Goal: Find contact information: Find contact information

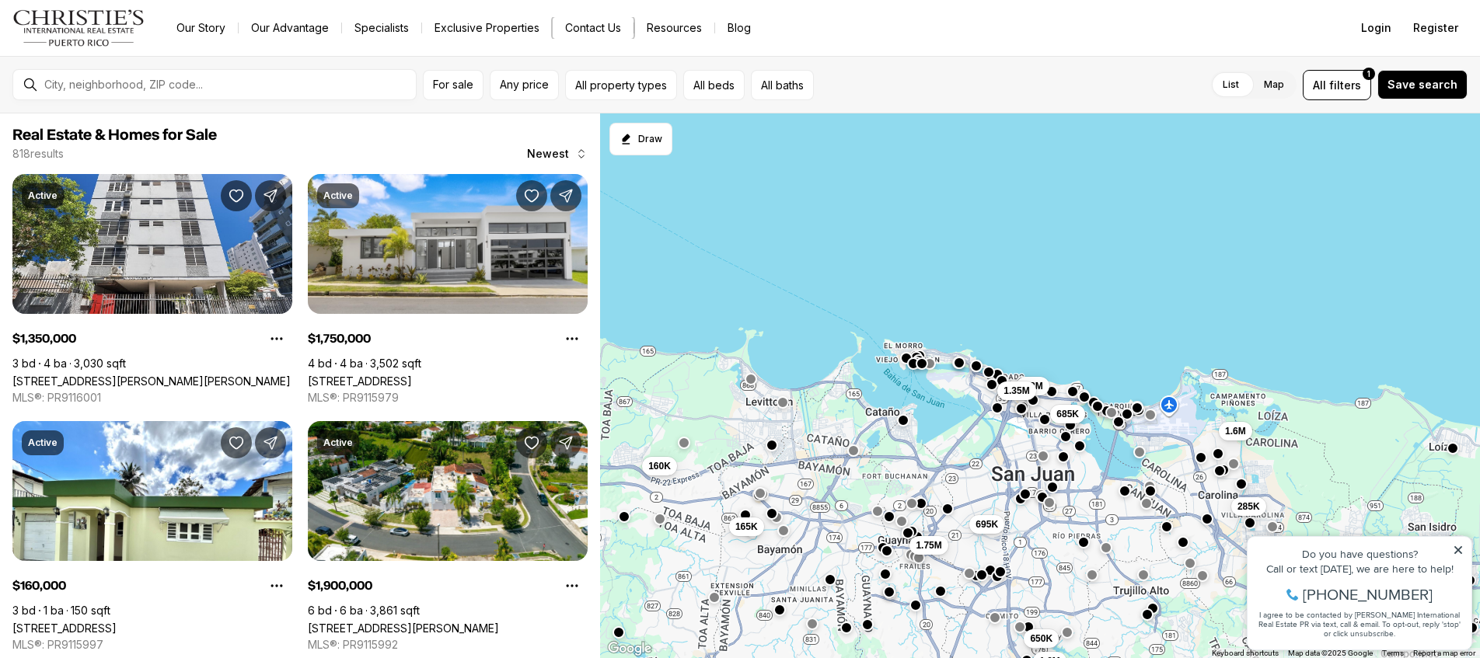
click at [579, 33] on button "Contact Us" at bounding box center [593, 28] width 81 height 22
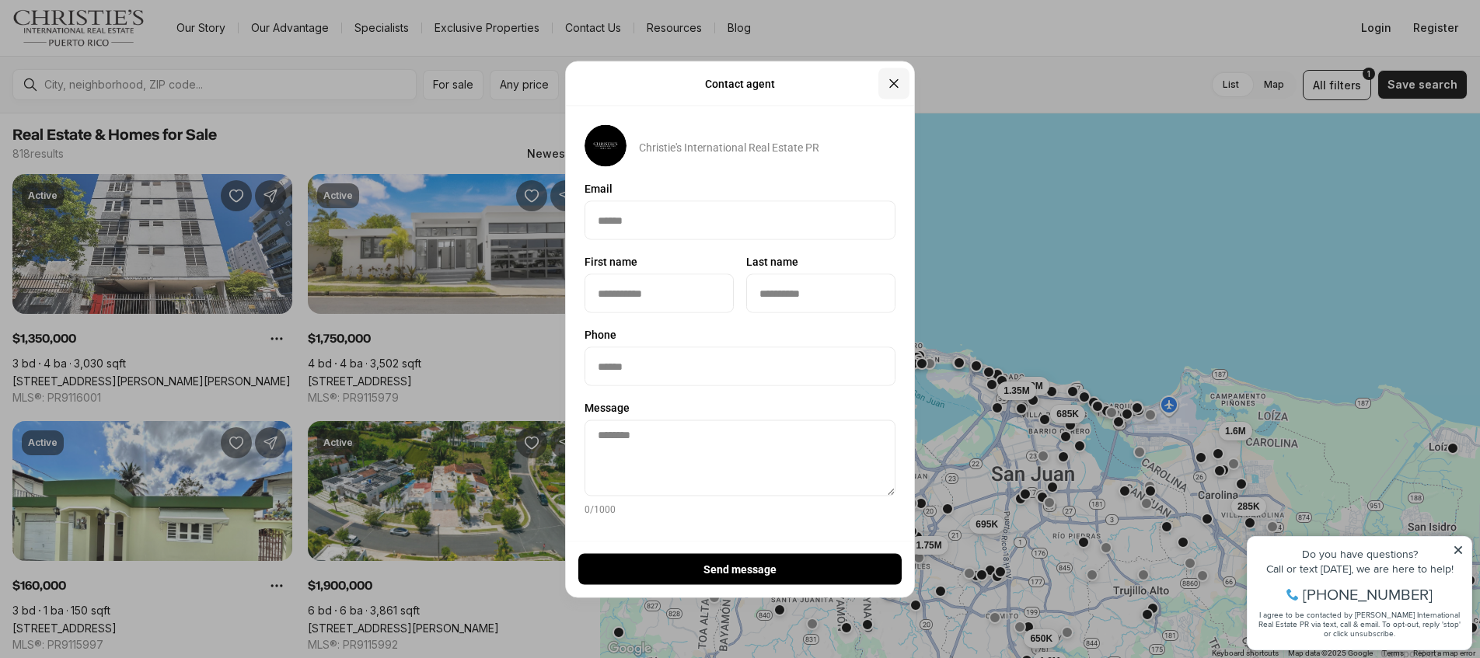
click at [899, 79] on icon "Close" at bounding box center [894, 83] width 16 height 16
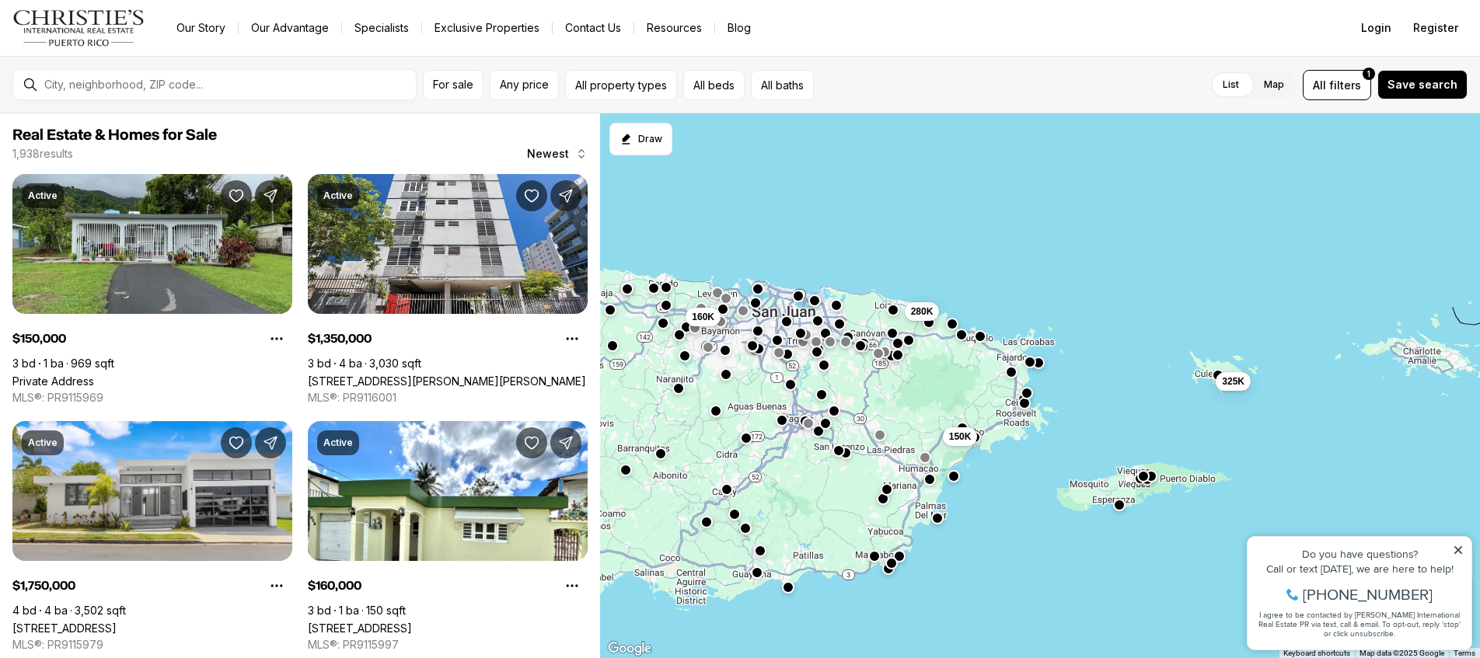
click at [33, 17] on img "Main navigation" at bounding box center [78, 27] width 133 height 37
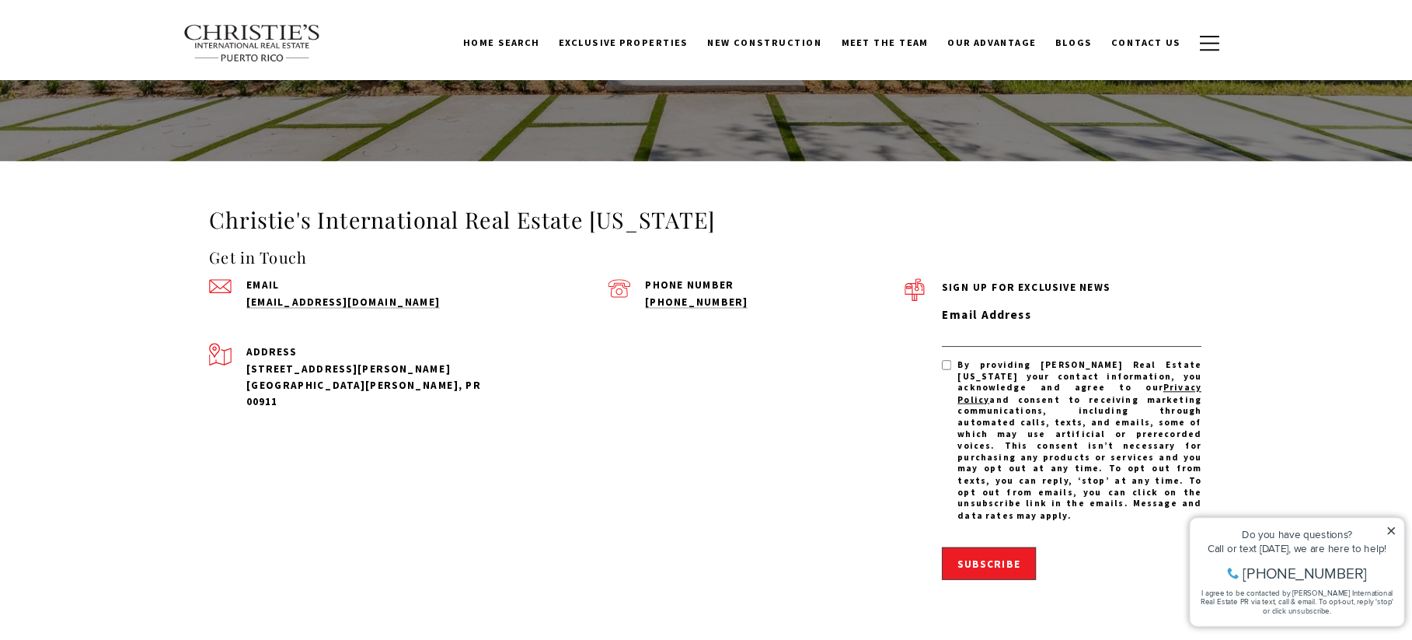
scroll to position [4593, 0]
